Goal: Check status: Check status

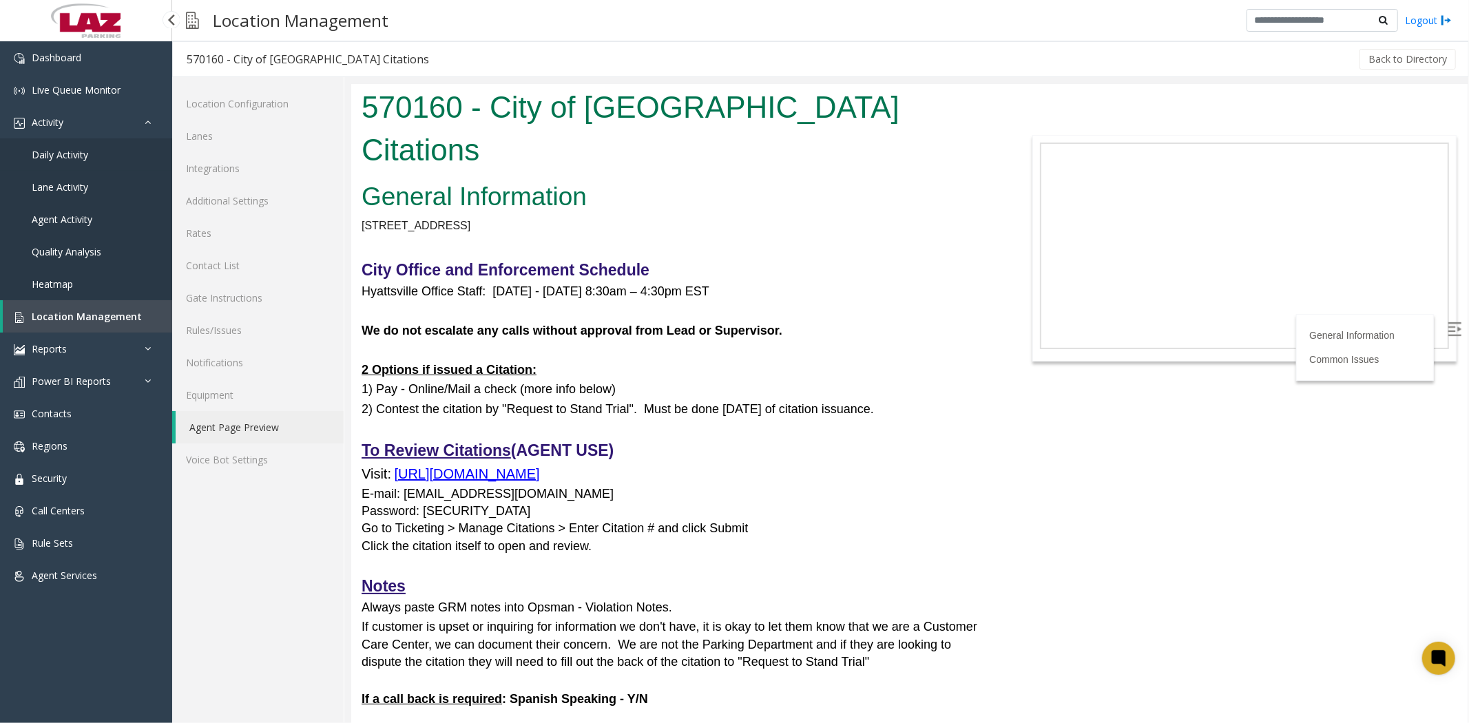
scroll to position [535, 0]
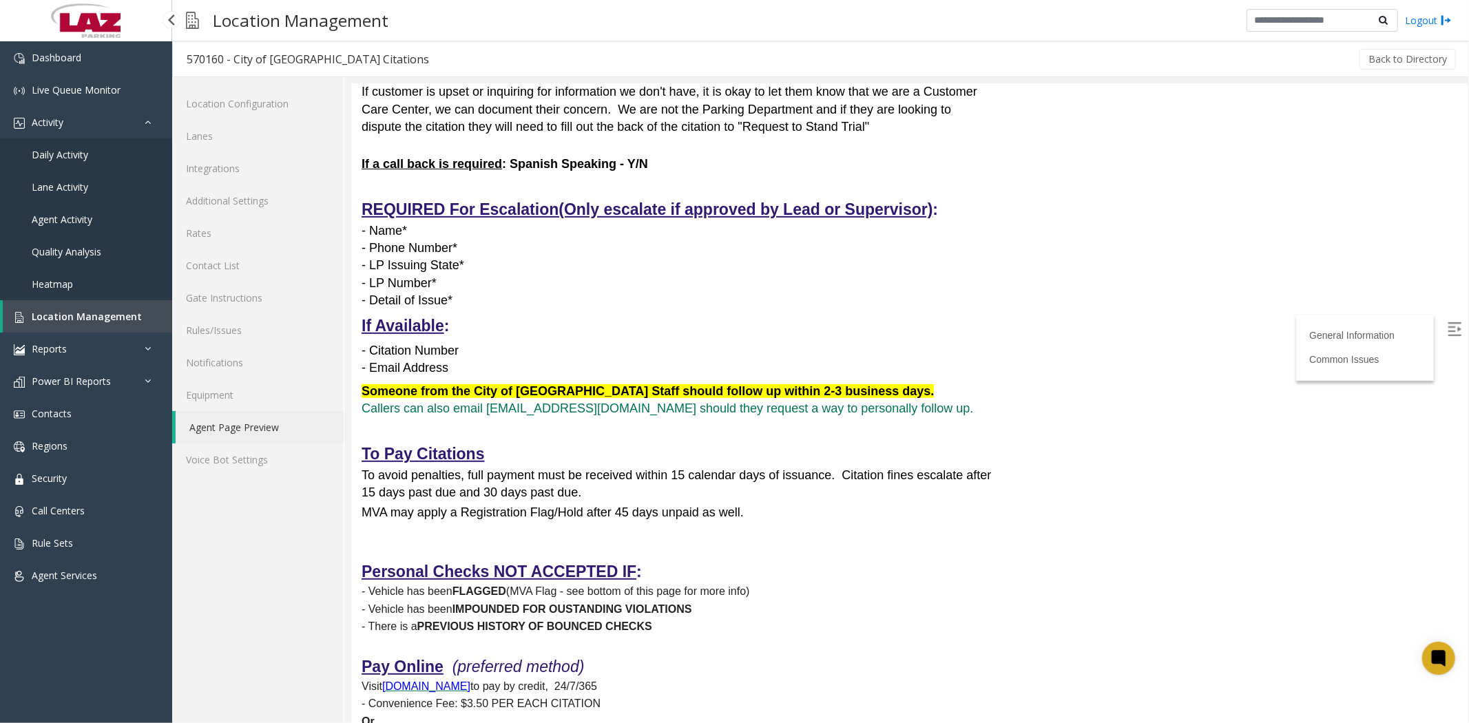
click at [47, 149] on span "Daily Activity" at bounding box center [60, 154] width 56 height 13
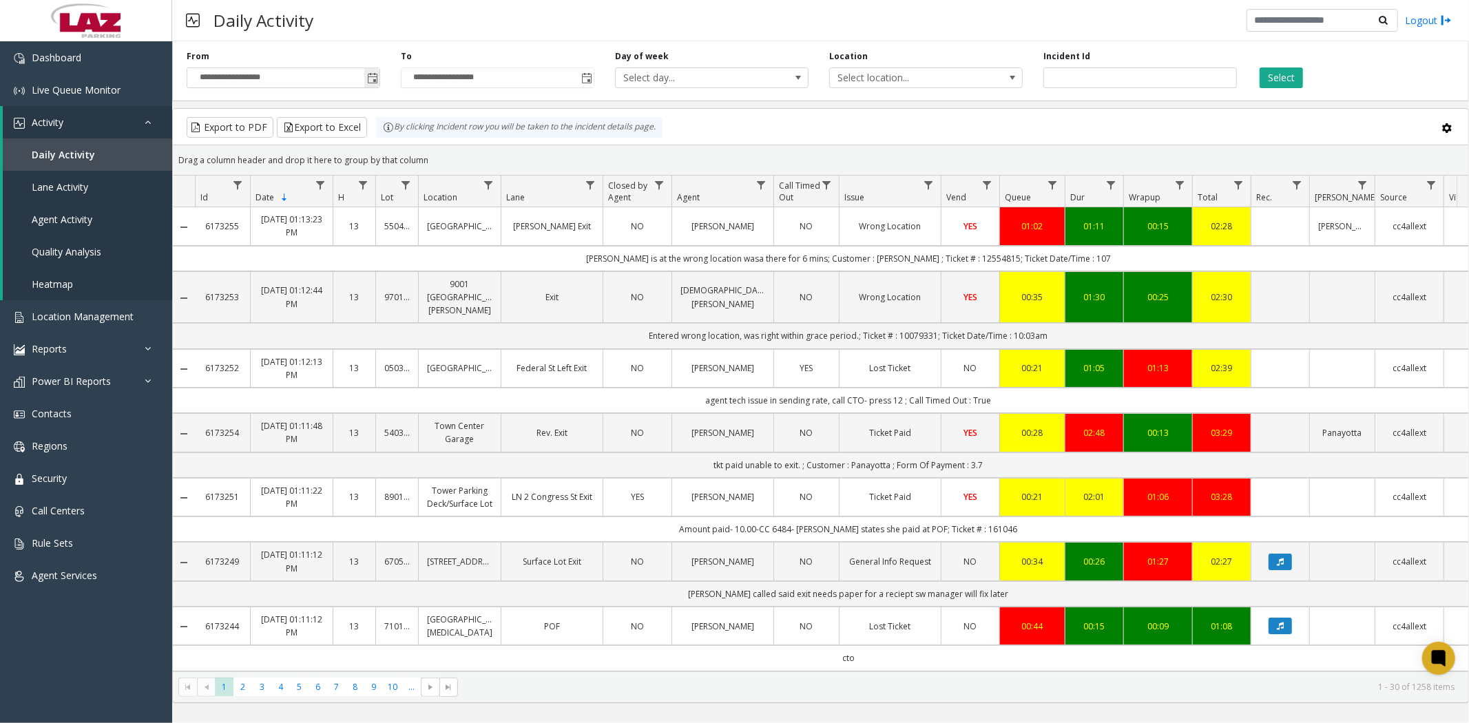
click at [372, 79] on span "Toggle popup" at bounding box center [372, 78] width 11 height 11
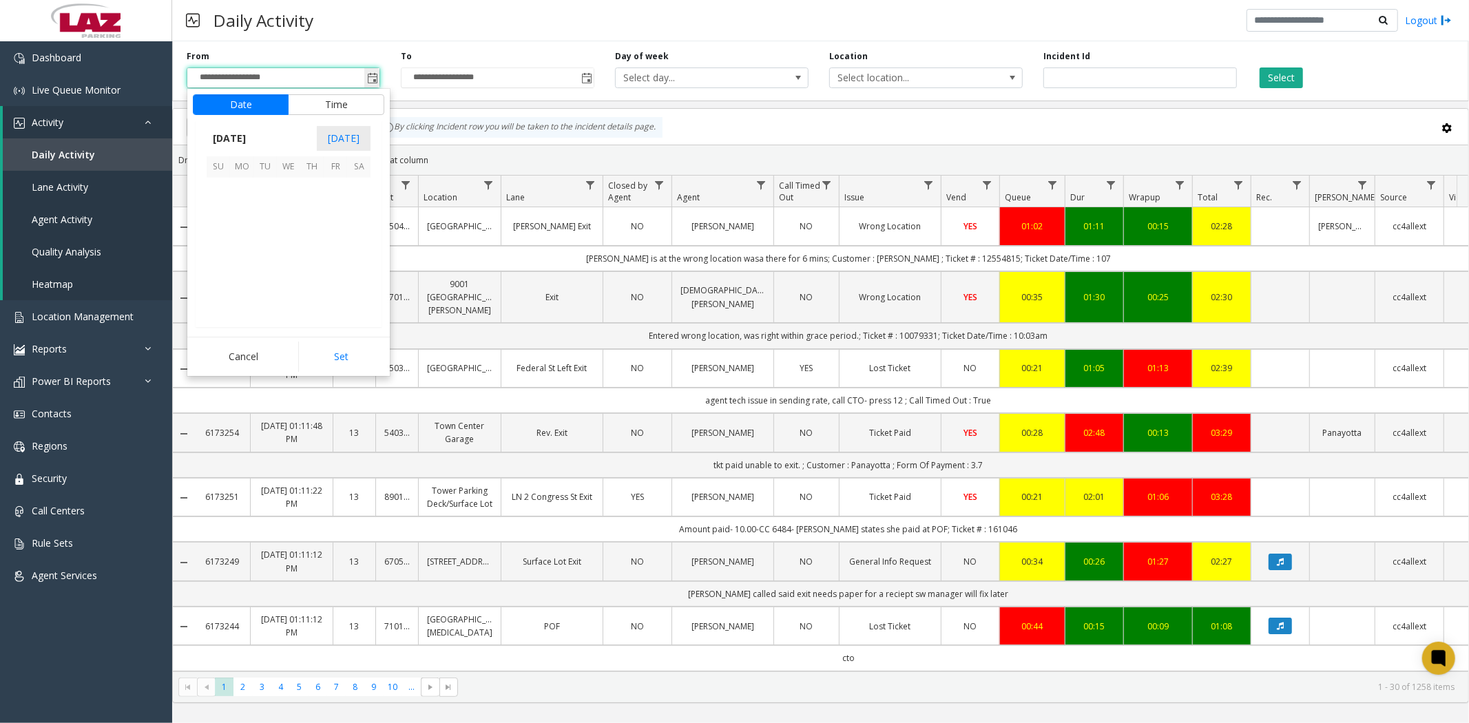
scroll to position [247193, 0]
click at [263, 266] on span "23" at bounding box center [265, 259] width 23 height 23
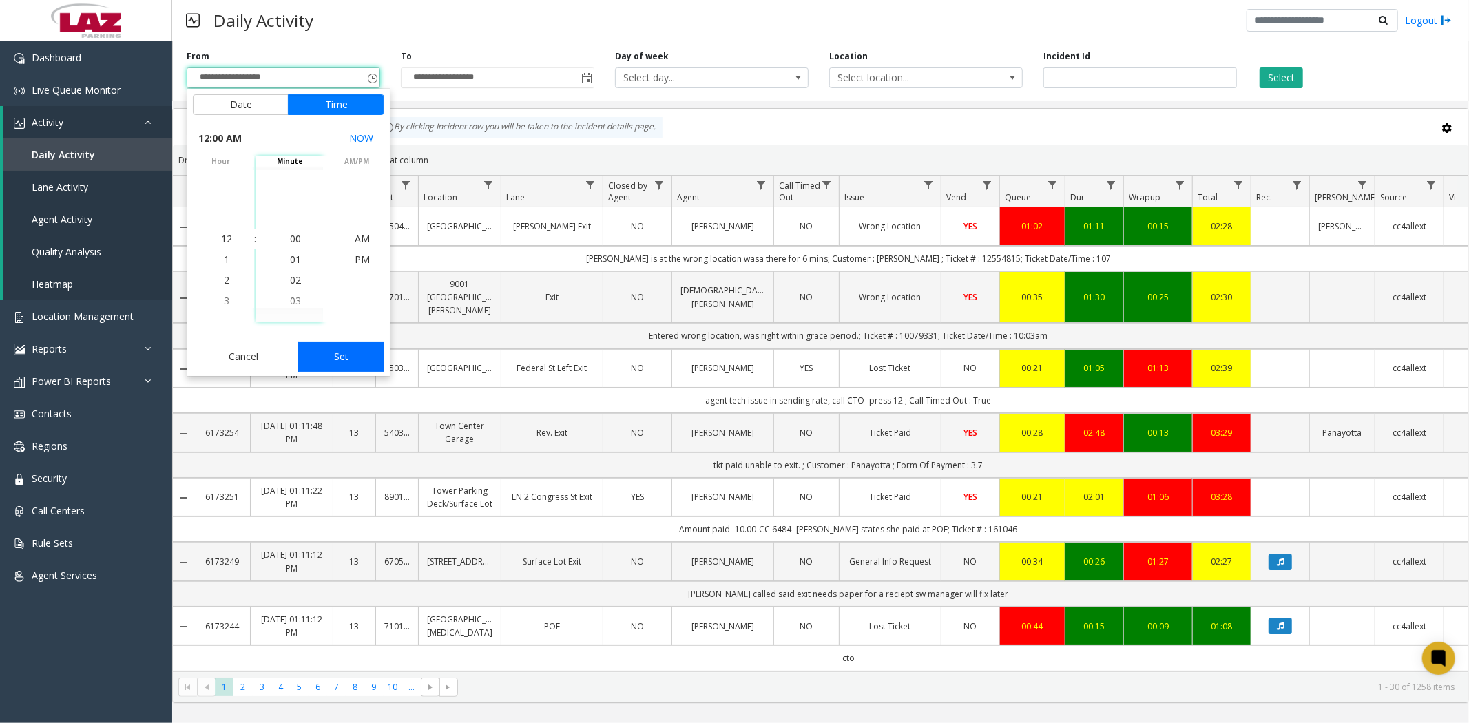
click at [329, 355] on button "Set" at bounding box center [341, 357] width 87 height 30
type input "**********"
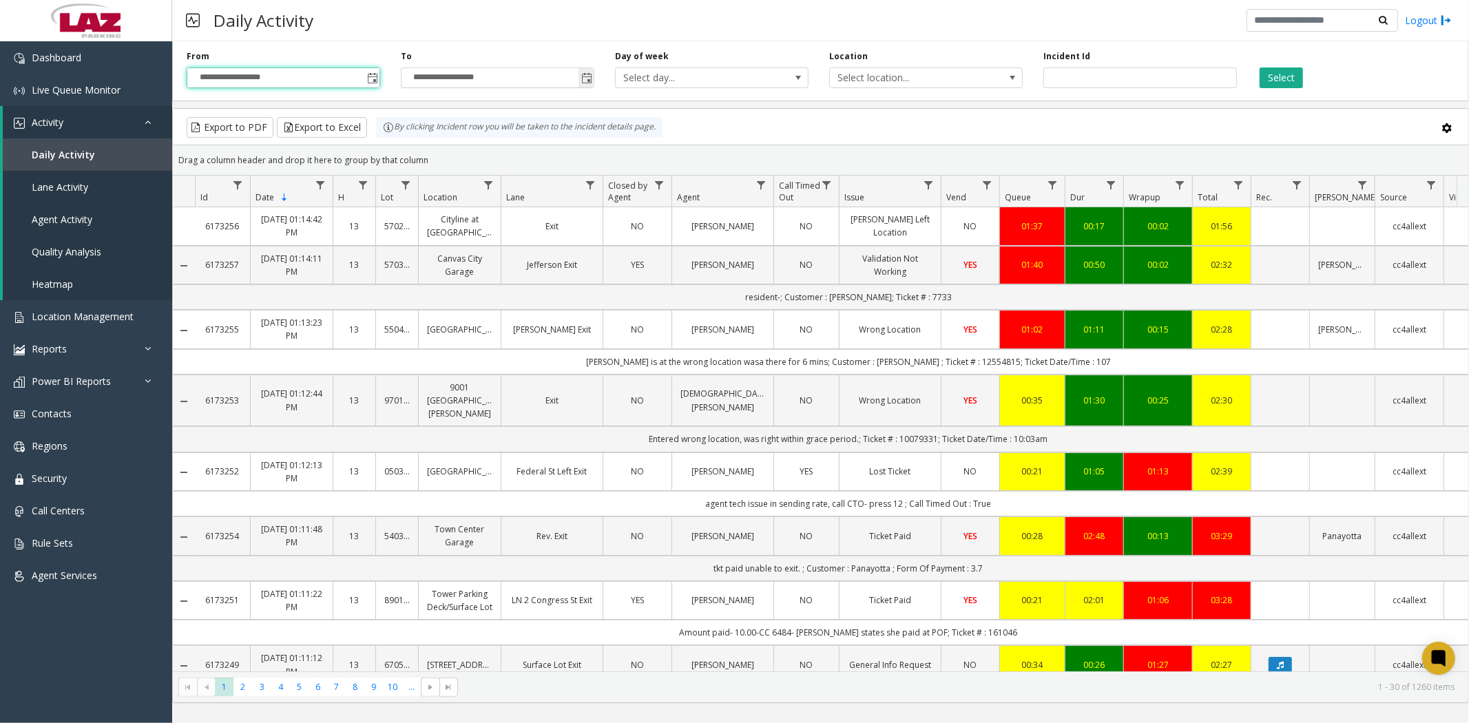
click at [588, 78] on span "Toggle popup" at bounding box center [586, 78] width 11 height 11
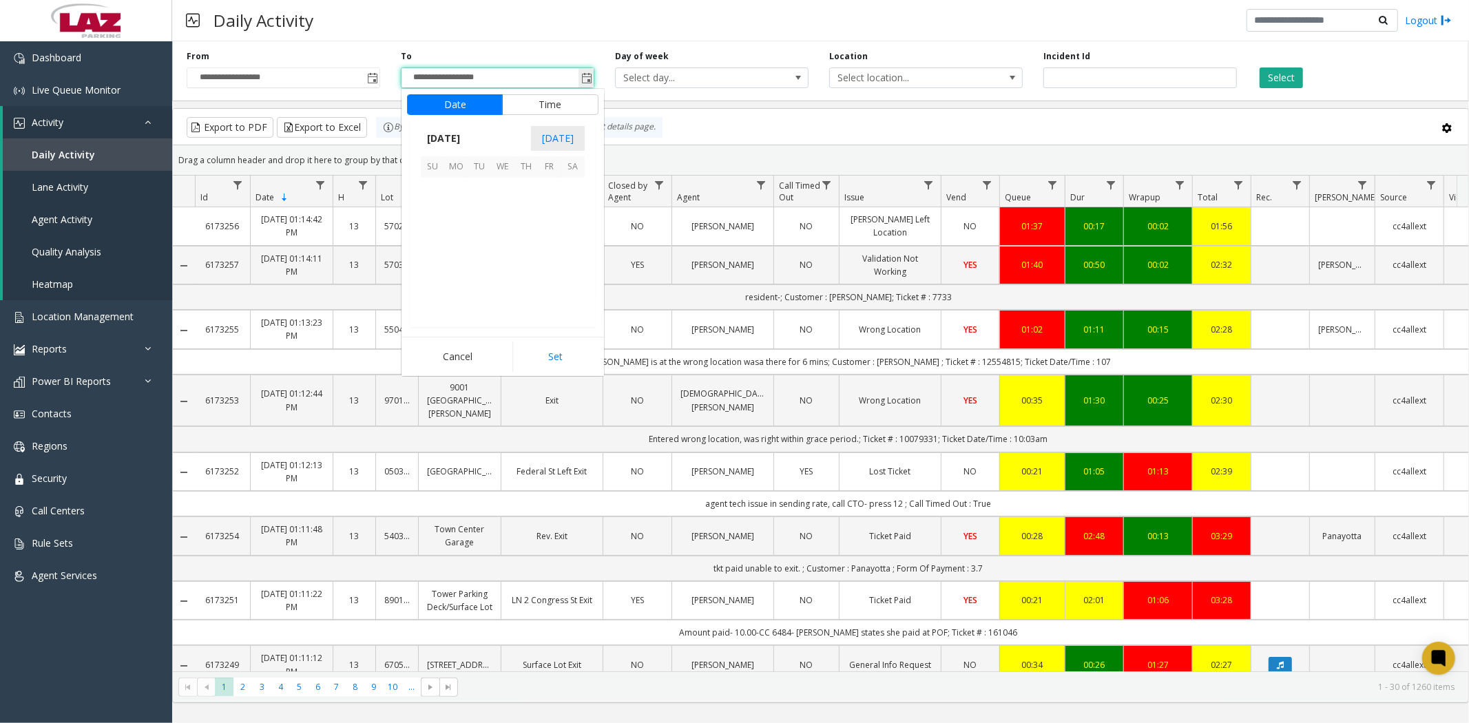
scroll to position [21, 0]
click at [482, 258] on span "23" at bounding box center [479, 259] width 23 height 23
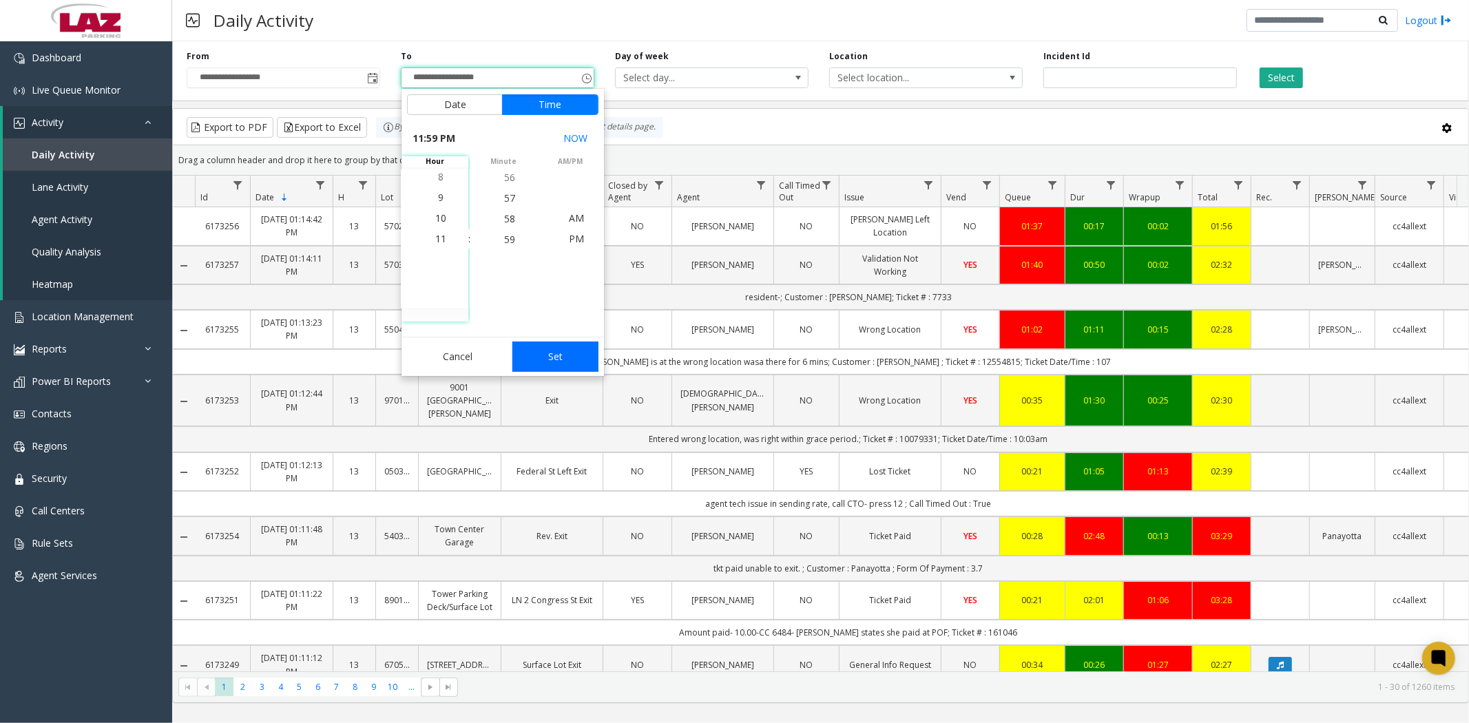
click at [550, 368] on button "Set" at bounding box center [556, 357] width 87 height 30
type input "**********"
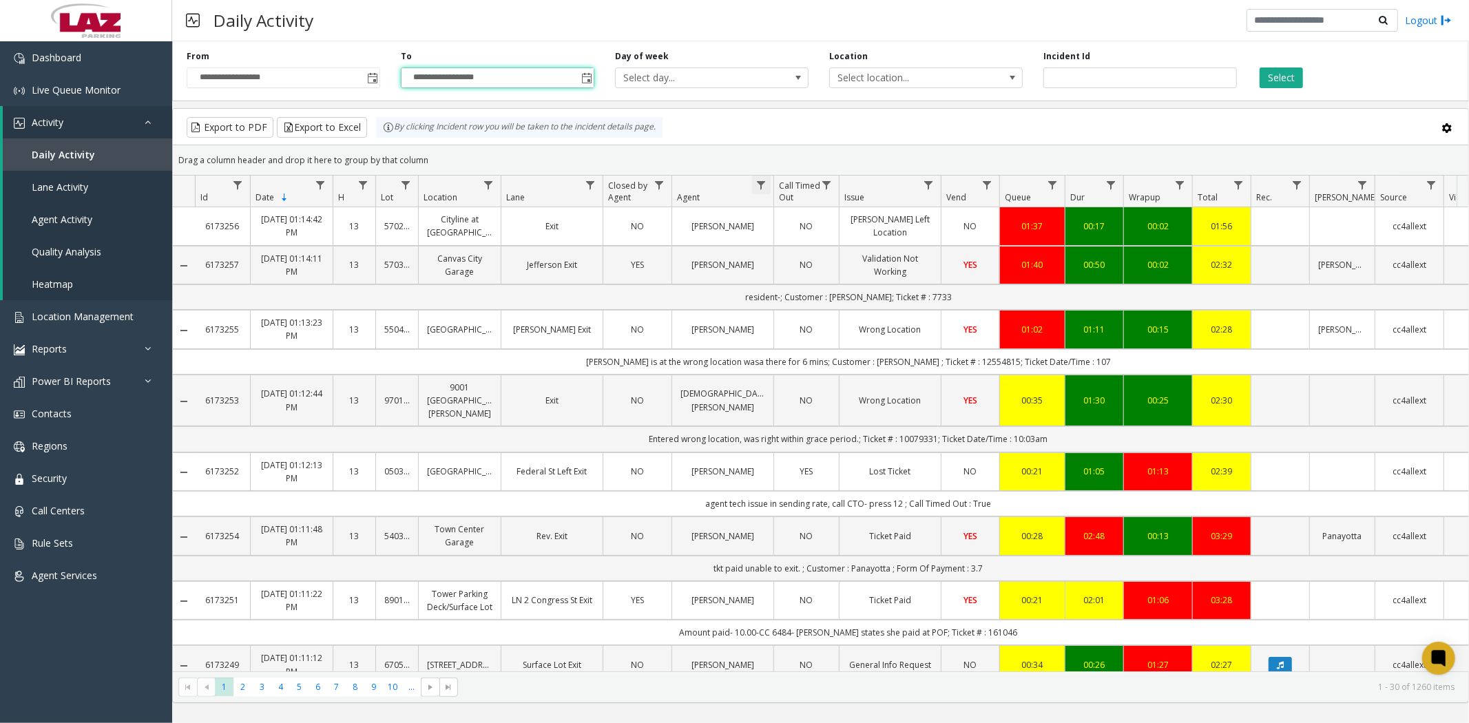
click at [763, 184] on span "Data table" at bounding box center [761, 185] width 11 height 11
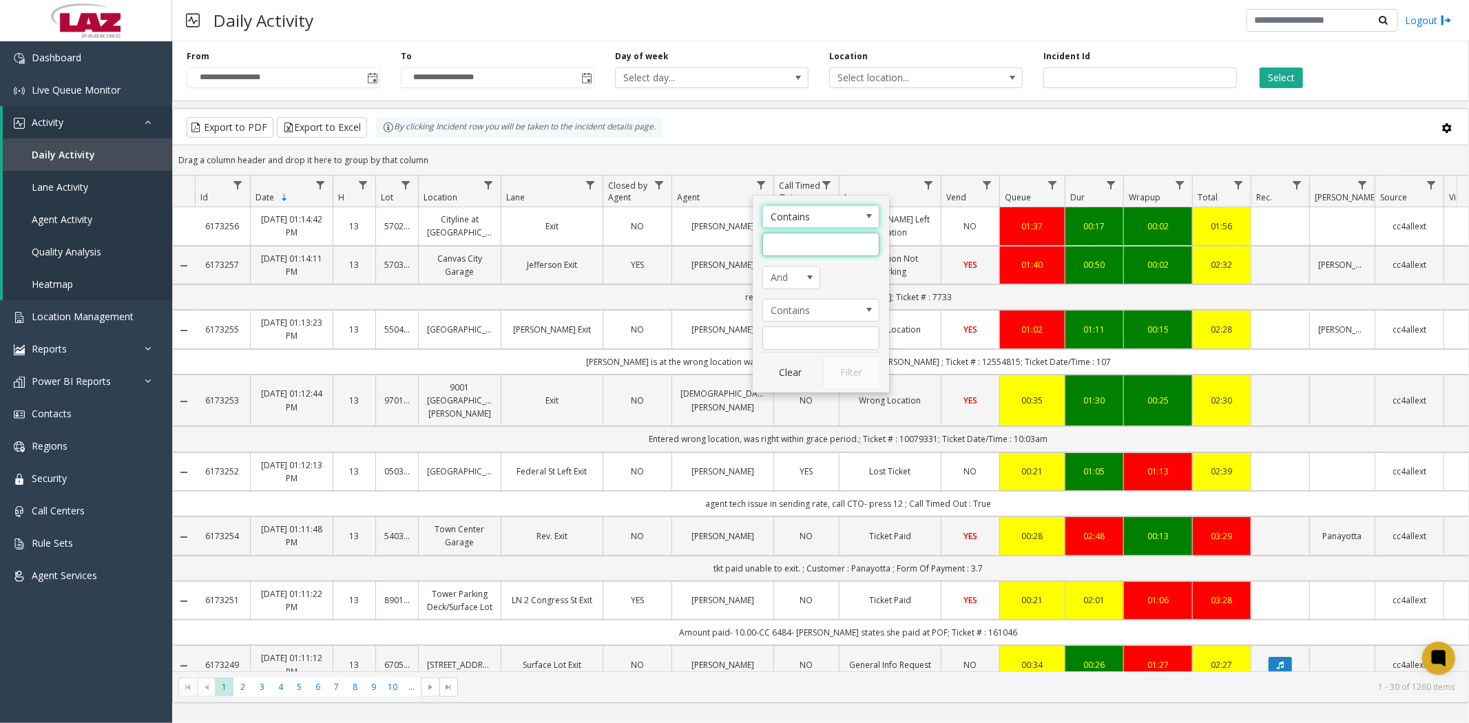
click at [778, 248] on input "Agent Filter" at bounding box center [821, 244] width 117 height 23
type input "******"
click button "Filter" at bounding box center [851, 373] width 56 height 30
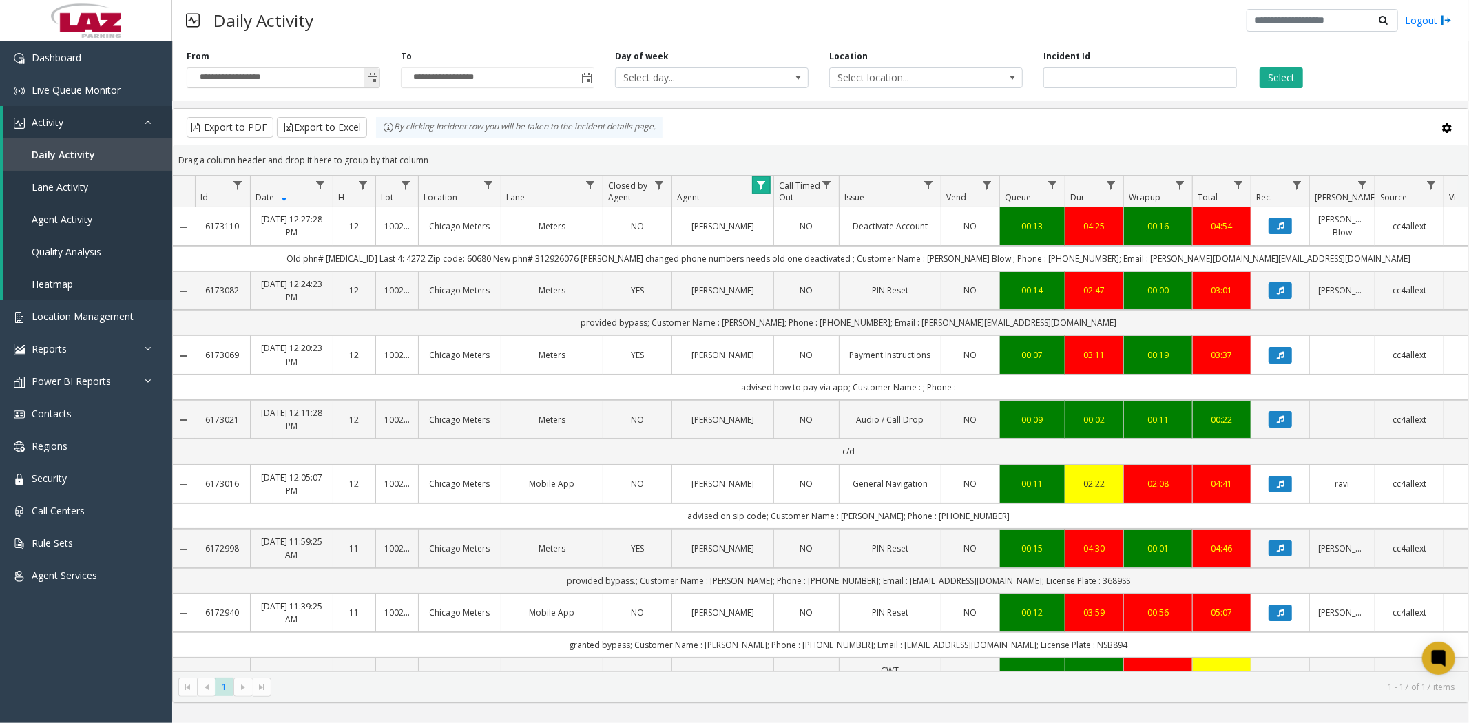
click at [373, 78] on span "Toggle popup" at bounding box center [372, 78] width 11 height 11
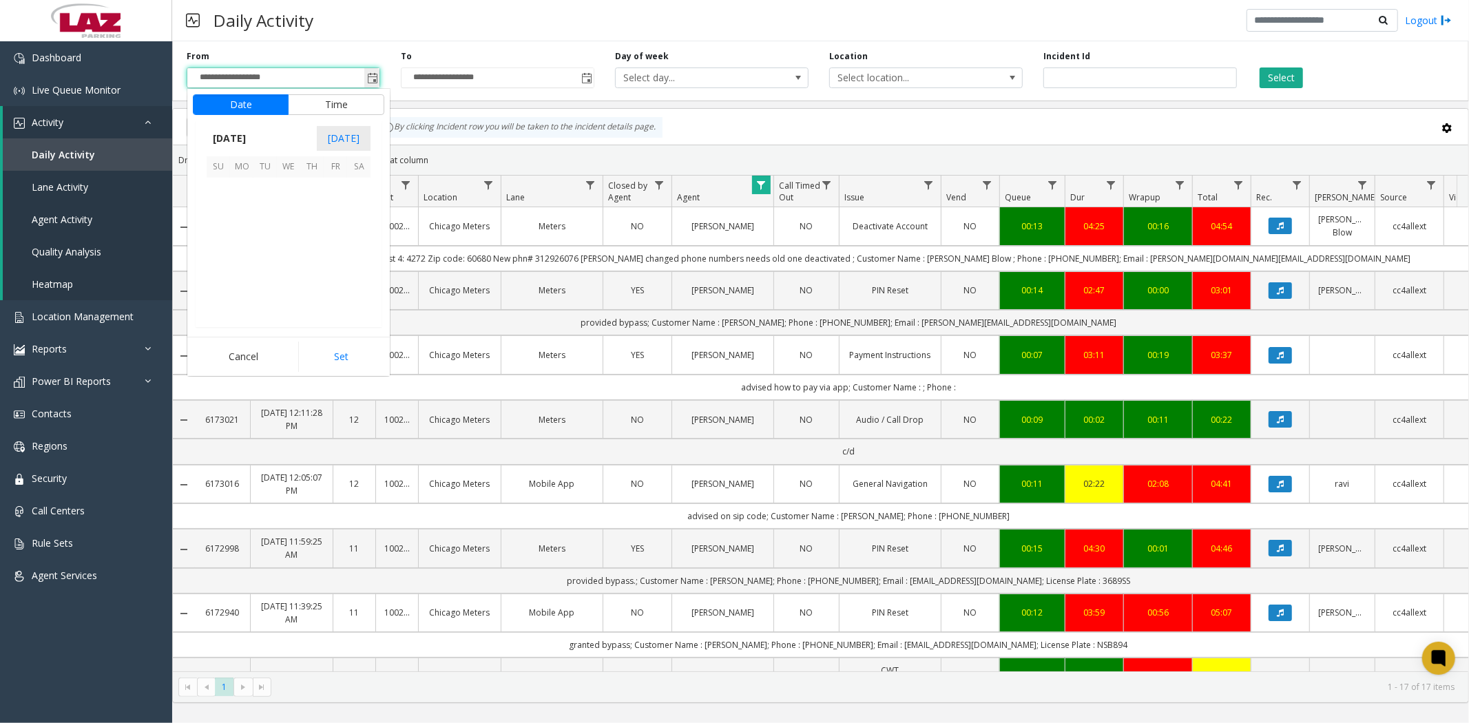
scroll to position [247193, 0]
click at [287, 260] on span "24" at bounding box center [288, 259] width 23 height 23
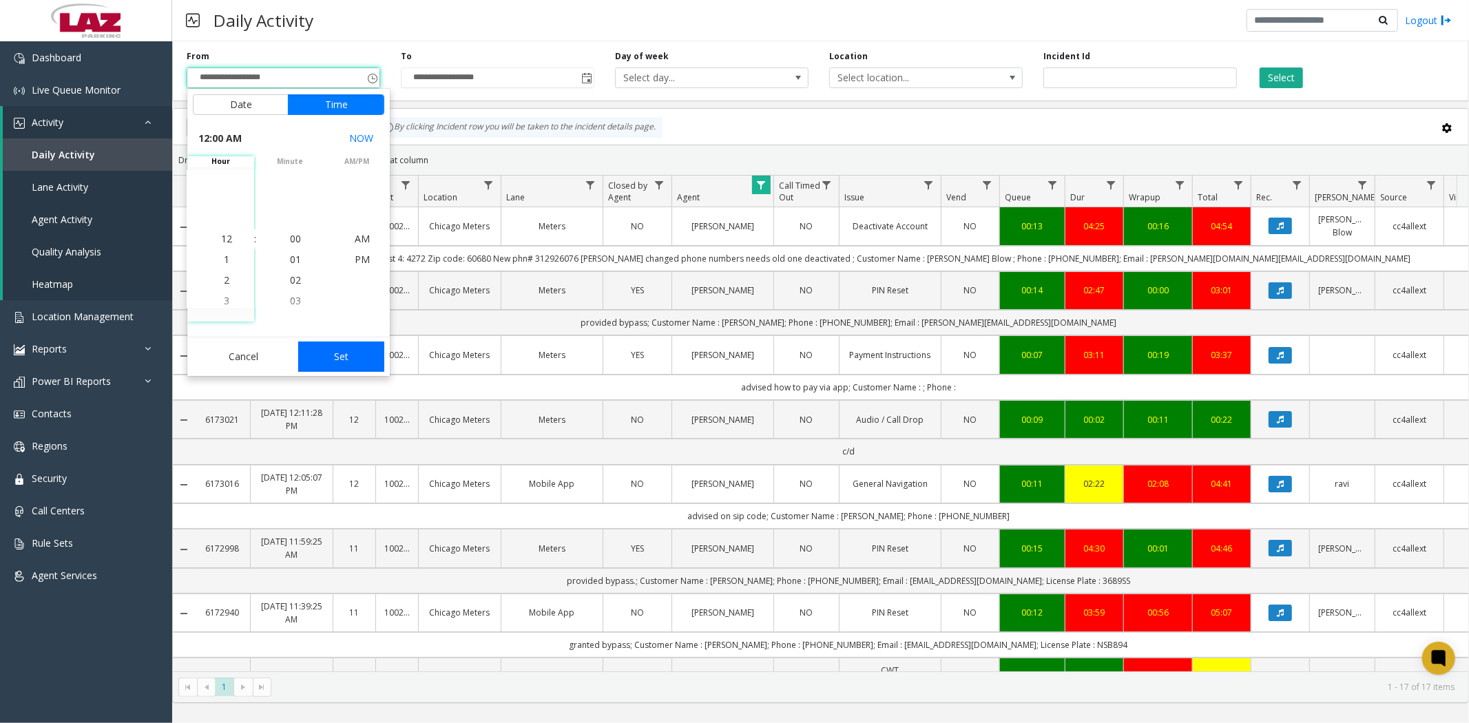
click at [334, 358] on button "Set" at bounding box center [341, 357] width 87 height 30
type input "**********"
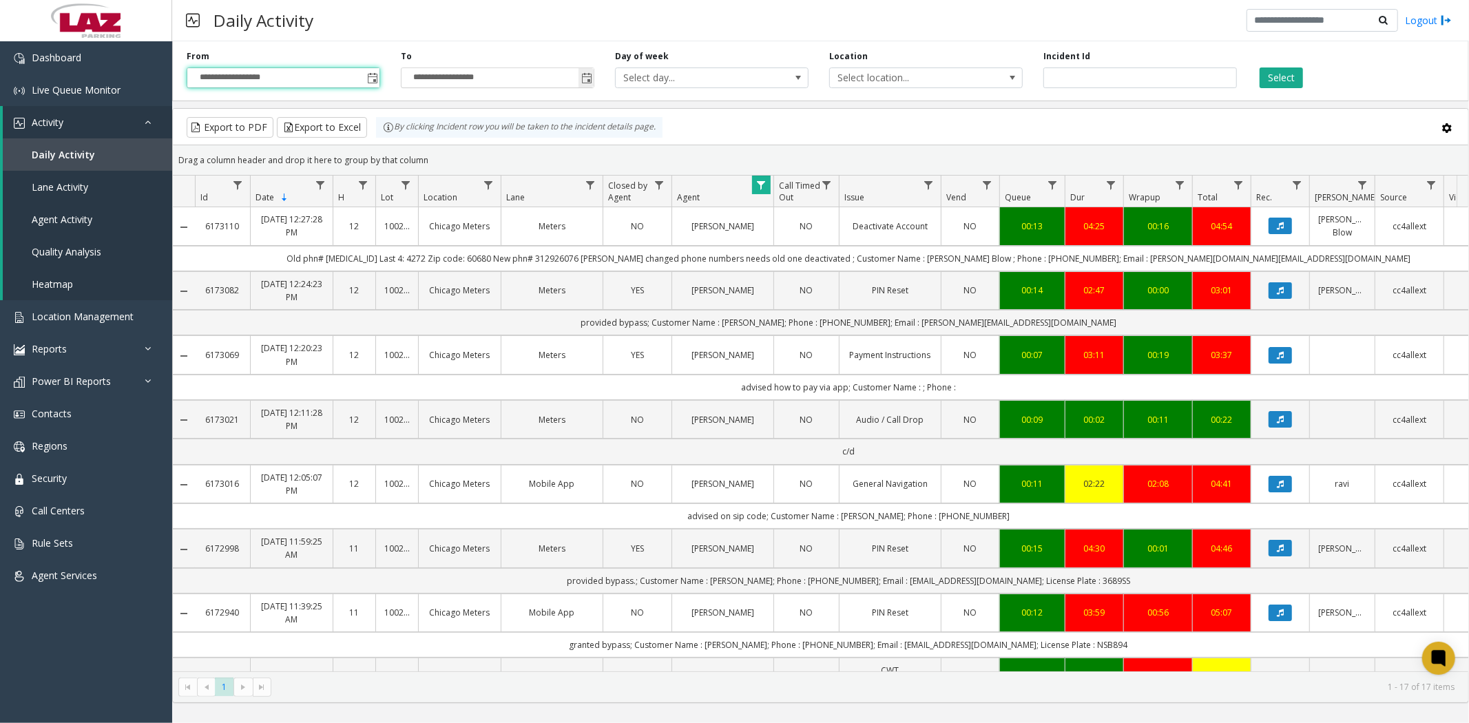
click at [587, 78] on span "Toggle popup" at bounding box center [586, 78] width 11 height 11
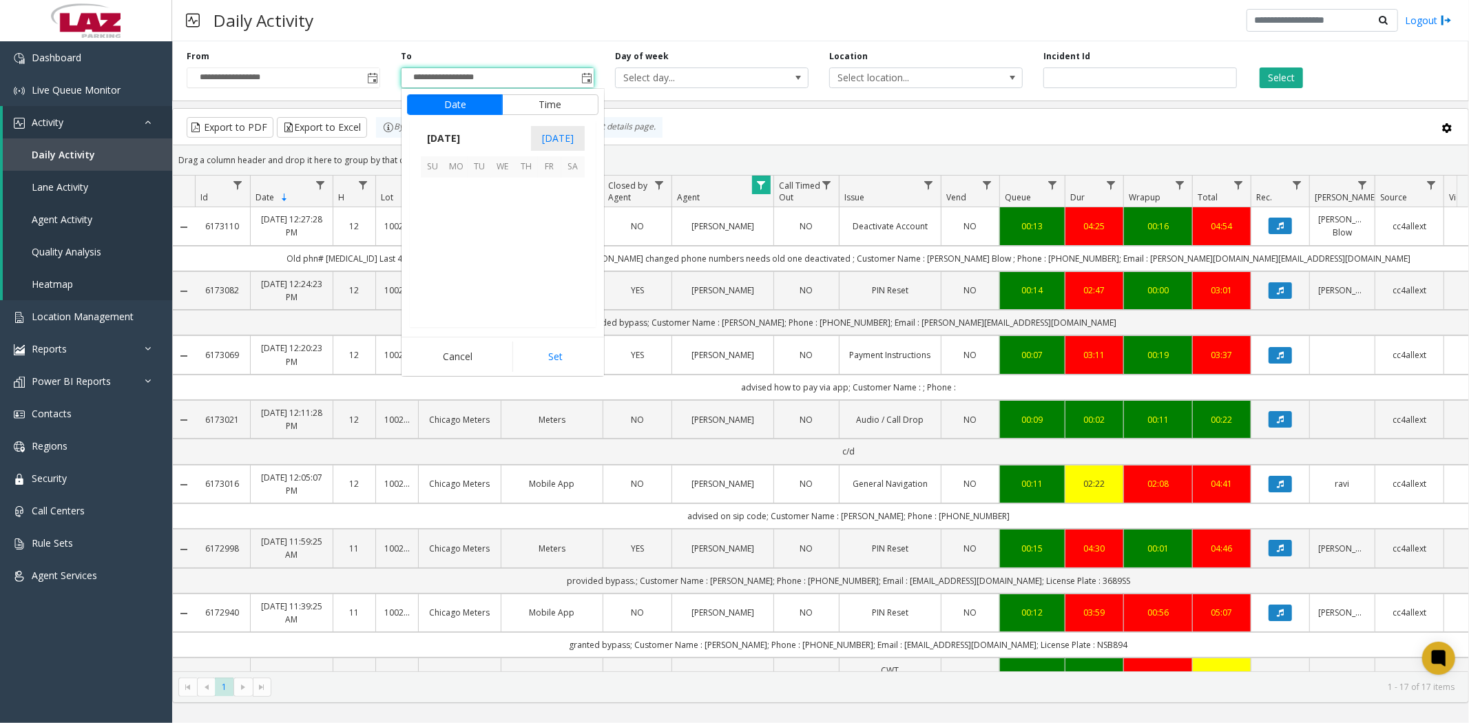
scroll to position [21, 0]
click at [503, 259] on span "24" at bounding box center [502, 259] width 23 height 23
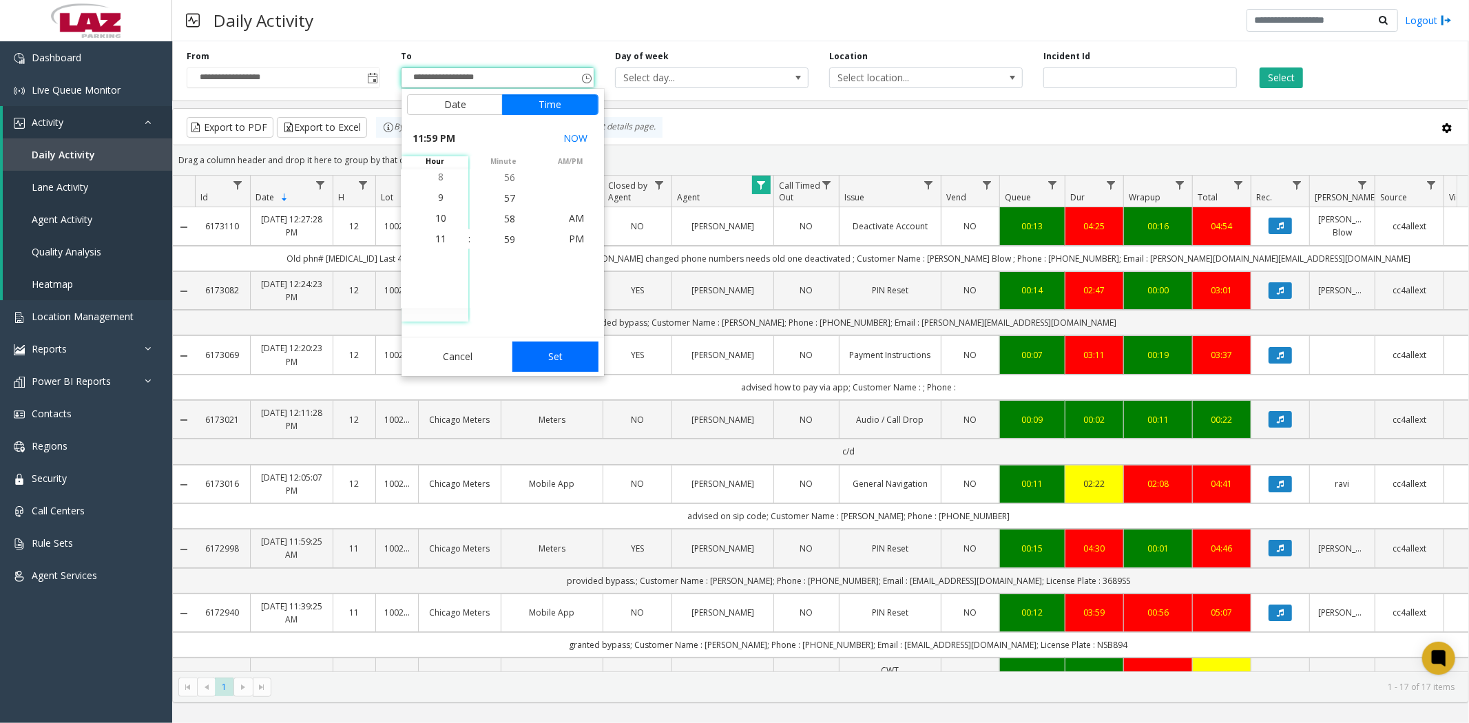
click at [536, 361] on button "Set" at bounding box center [556, 357] width 87 height 30
type input "**********"
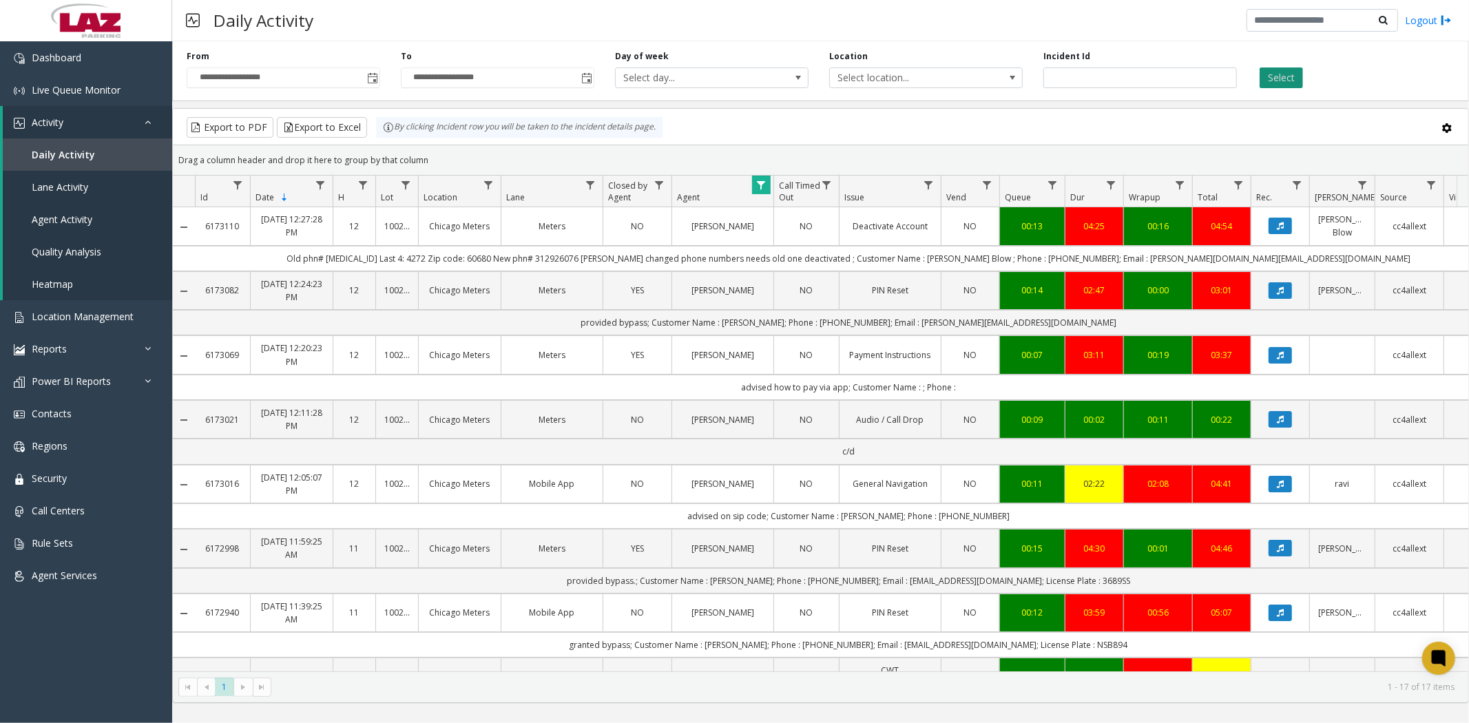
click at [1279, 81] on button "Select" at bounding box center [1281, 78] width 43 height 21
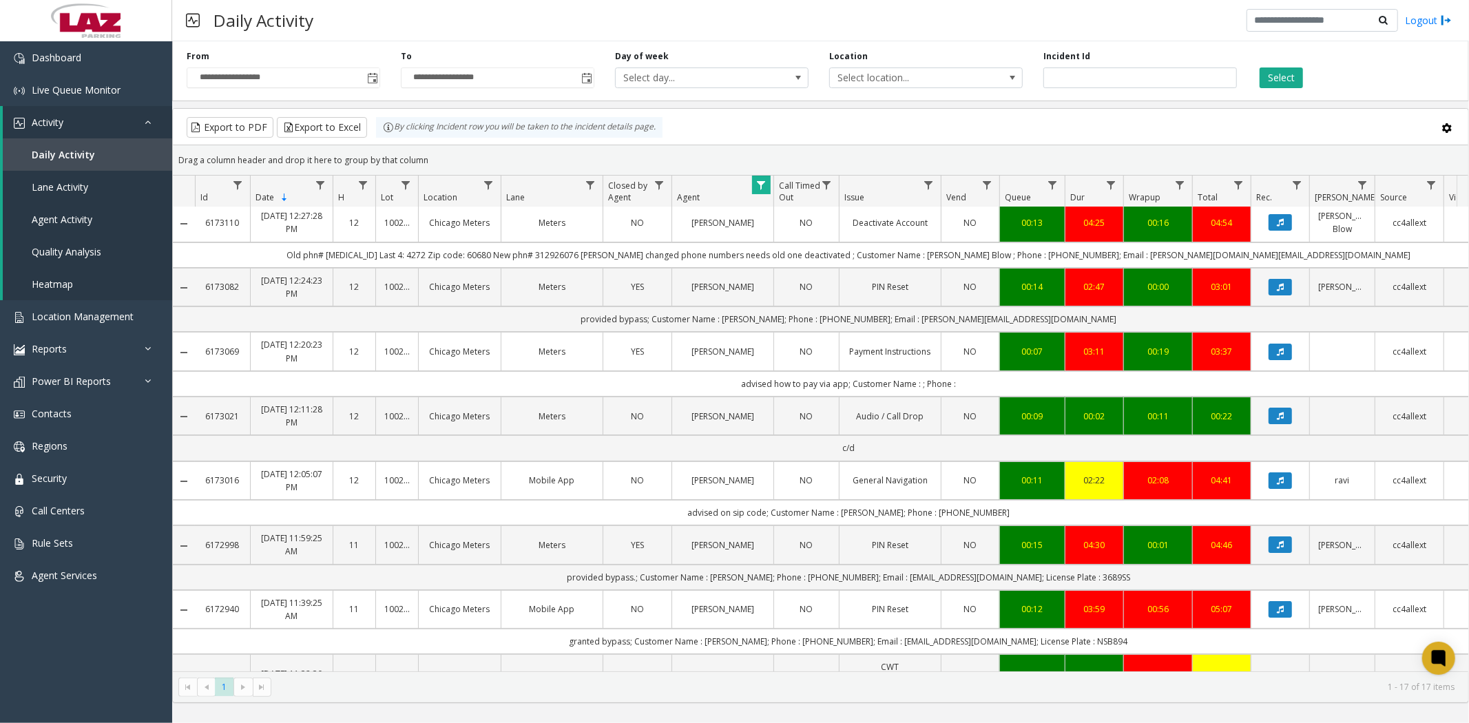
scroll to position [0, 0]
